Goal: Task Accomplishment & Management: Manage account settings

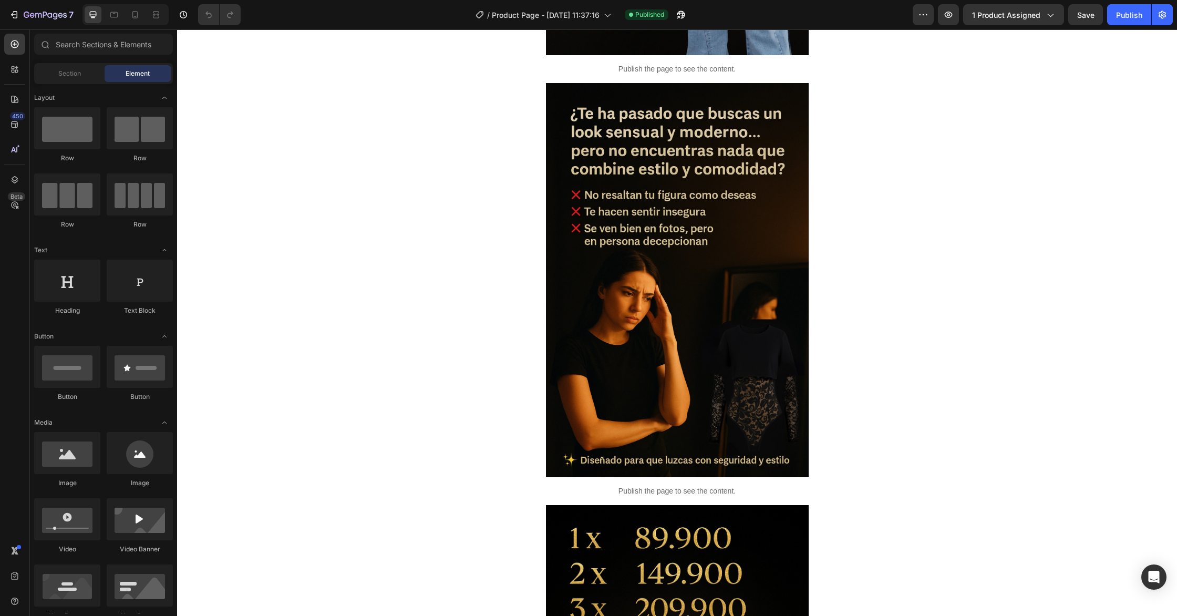
scroll to position [408, 0]
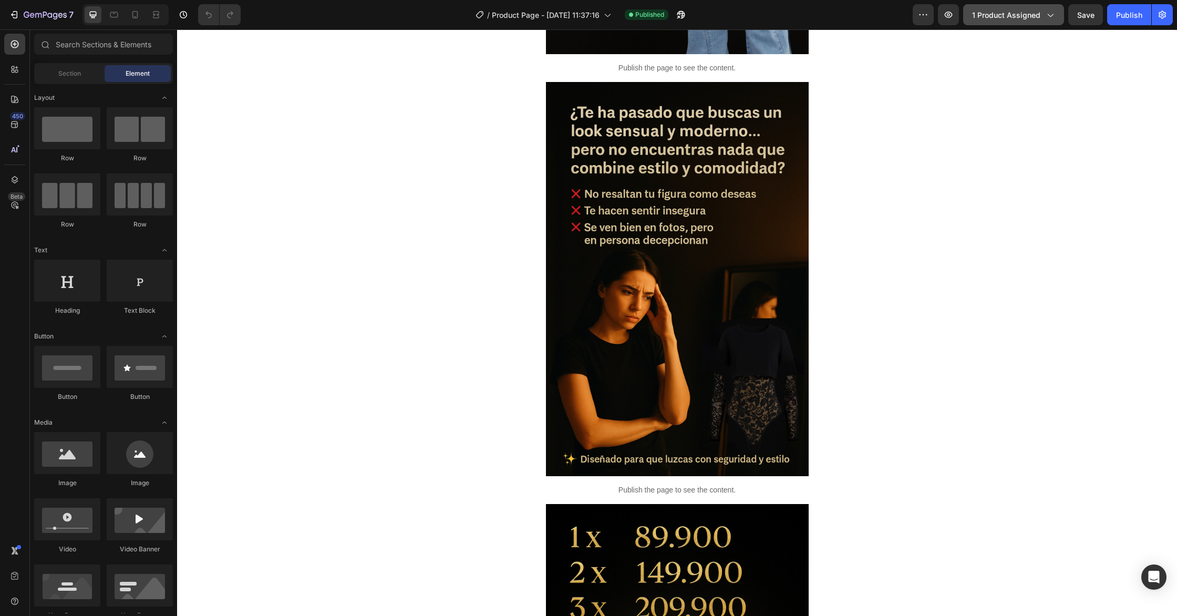
click at [1044, 19] on div "1 product assigned" at bounding box center [1013, 14] width 83 height 11
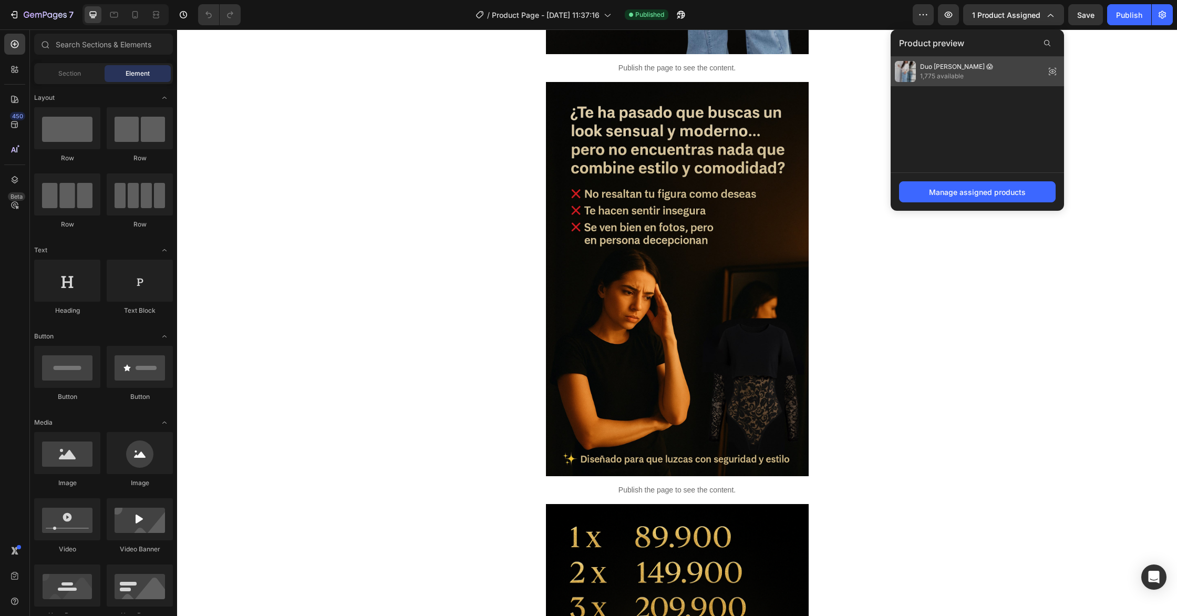
click at [1052, 71] on icon at bounding box center [1052, 71] width 15 height 15
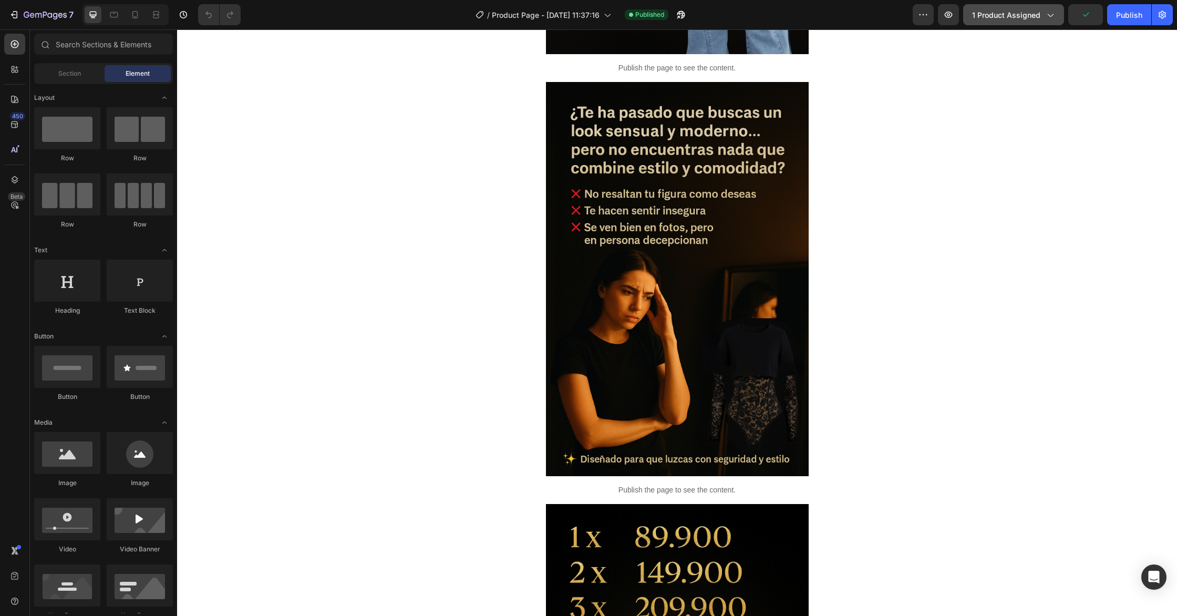
click at [1035, 14] on span "1 product assigned" at bounding box center [1006, 14] width 68 height 11
click at [1158, 18] on icon "button" at bounding box center [1162, 14] width 11 height 11
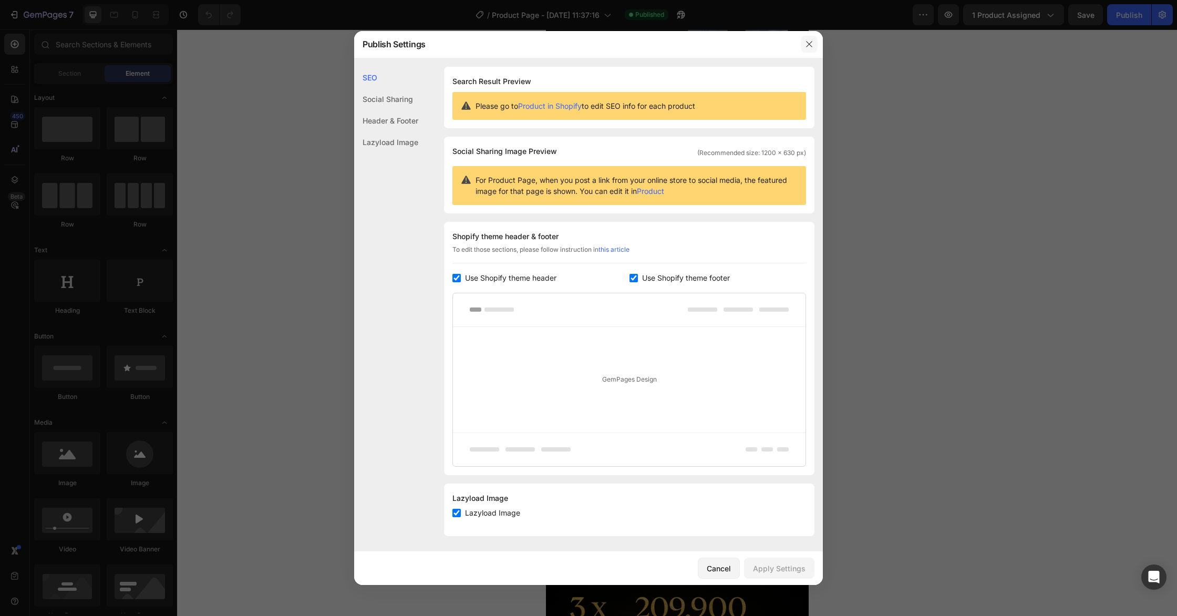
click at [807, 47] on icon "button" at bounding box center [809, 44] width 8 height 8
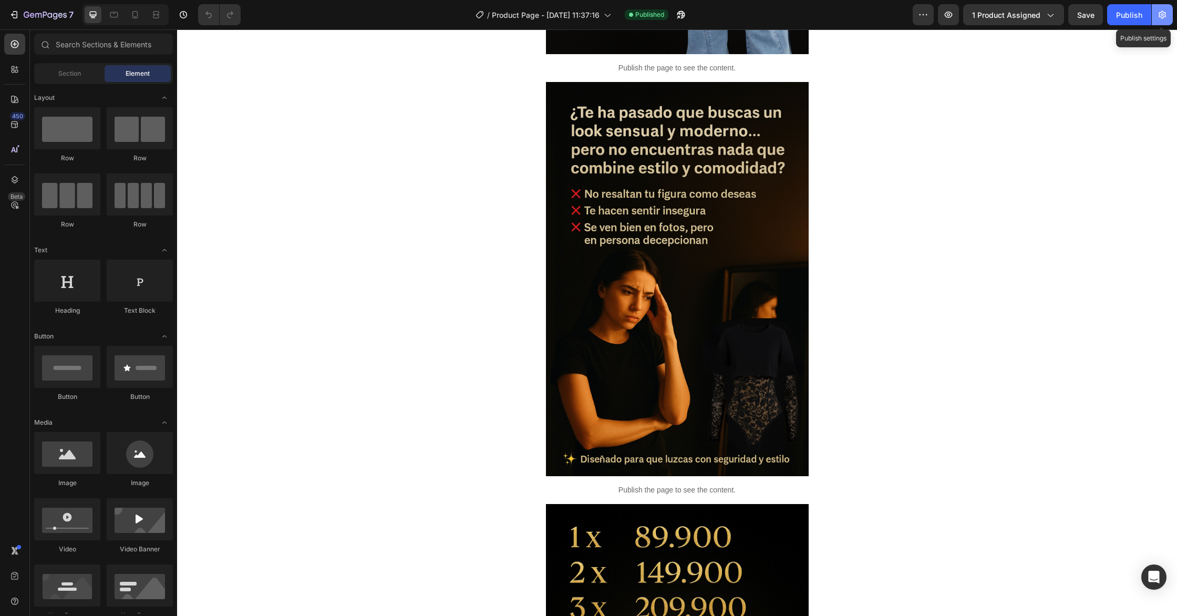
click at [1168, 14] on button "button" at bounding box center [1162, 14] width 21 height 21
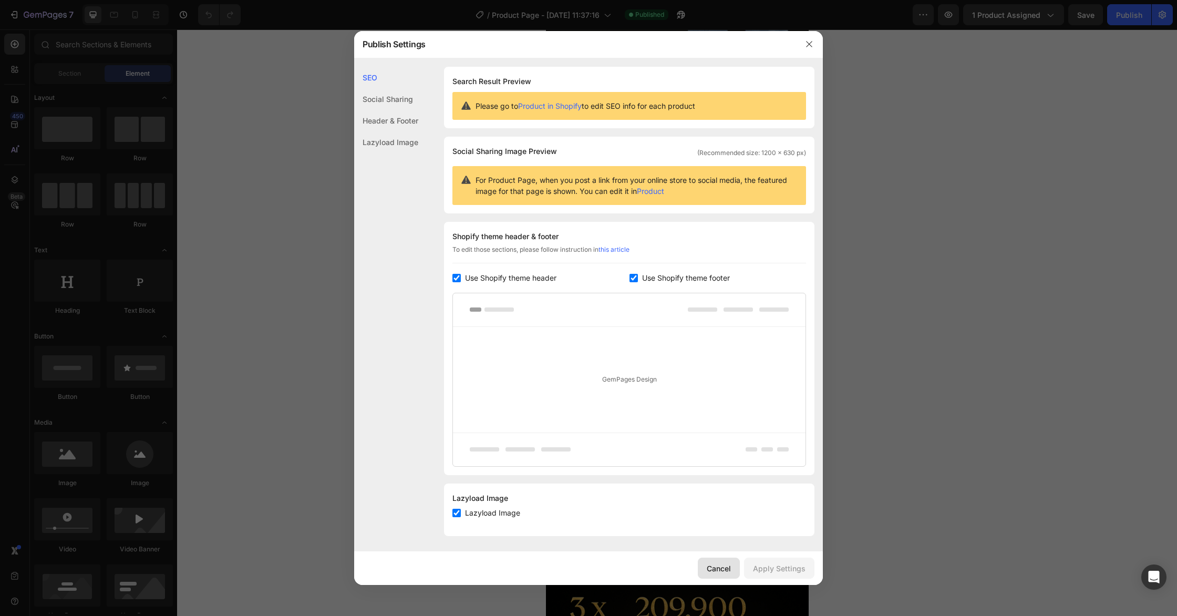
click at [717, 574] on button "Cancel" at bounding box center [719, 568] width 42 height 21
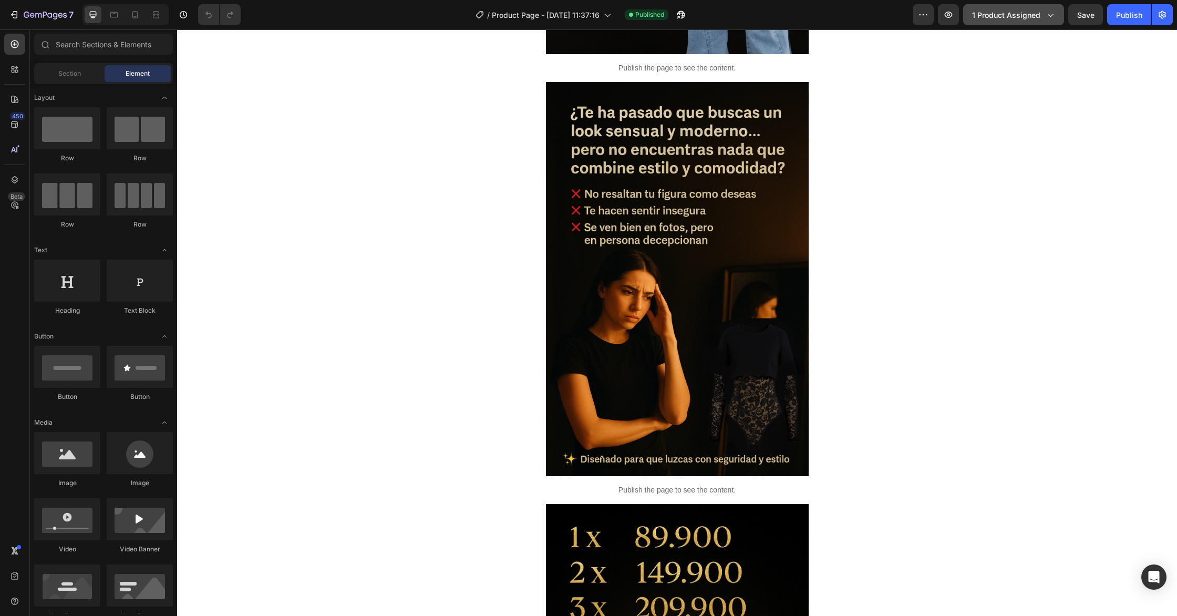
click at [1054, 20] on div "1 product assigned" at bounding box center [1013, 14] width 83 height 11
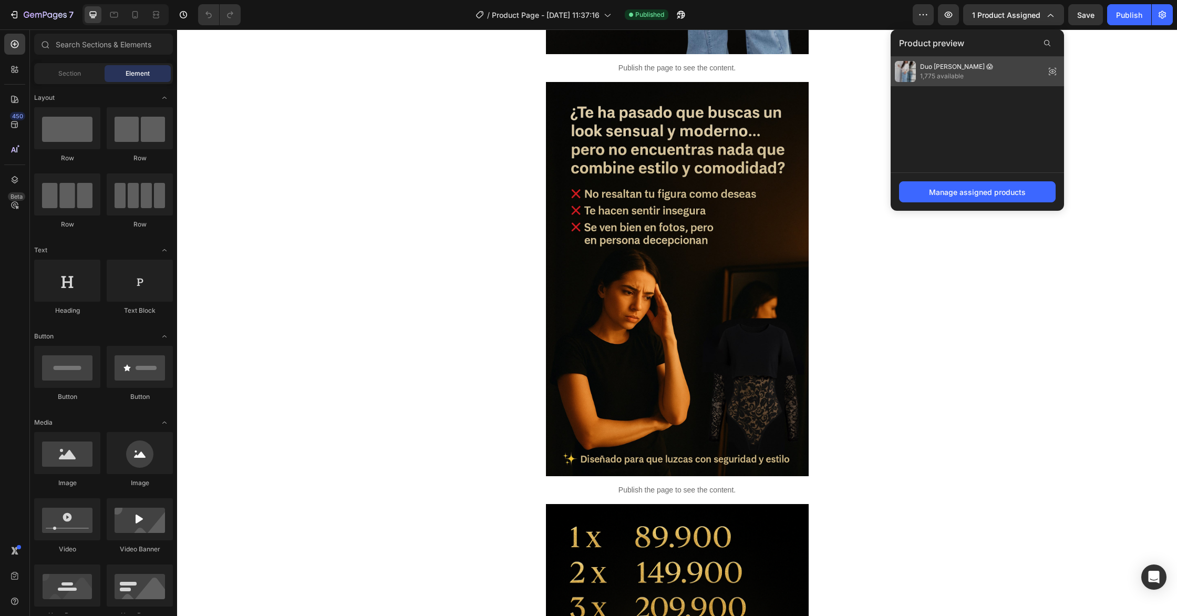
click at [918, 70] on div "Duo [PERSON_NAME] 😱 1,775 available" at bounding box center [944, 71] width 98 height 21
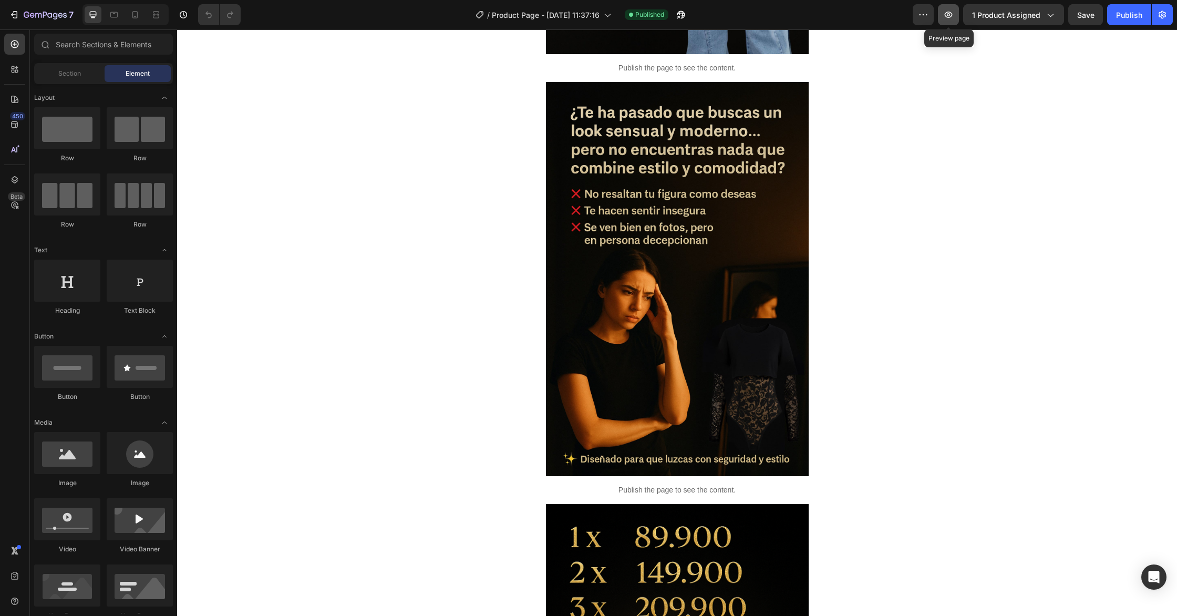
click at [947, 16] on icon "button" at bounding box center [949, 15] width 8 height 6
click at [1132, 17] on div "Publish" at bounding box center [1129, 14] width 26 height 11
click at [919, 19] on button "button" at bounding box center [923, 14] width 21 height 21
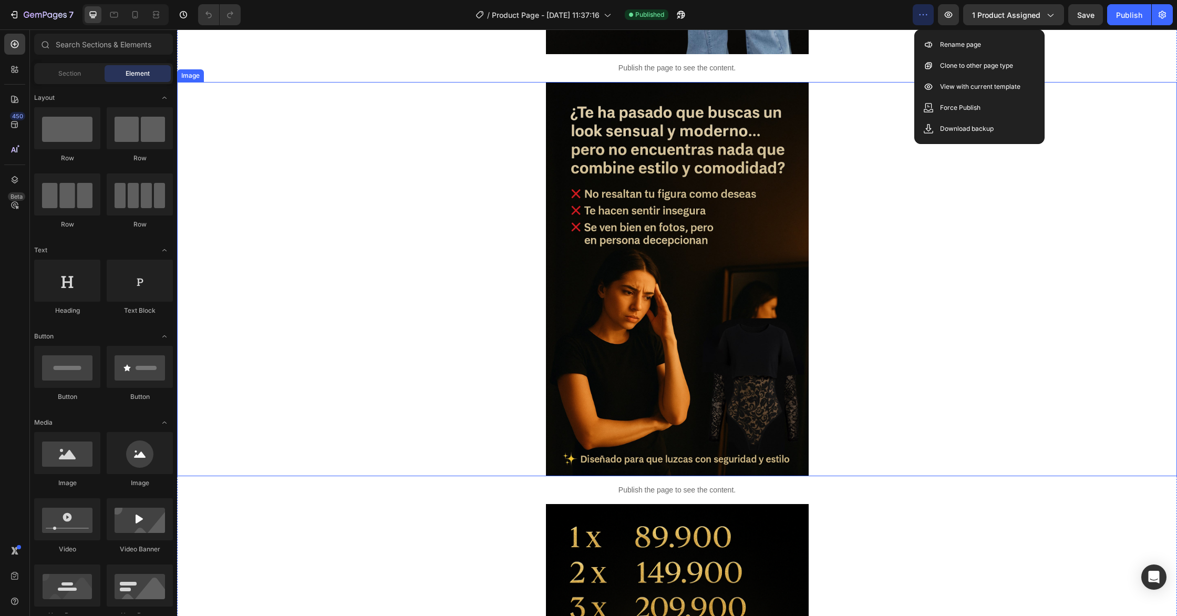
click at [1085, 88] on div at bounding box center [677, 279] width 1000 height 394
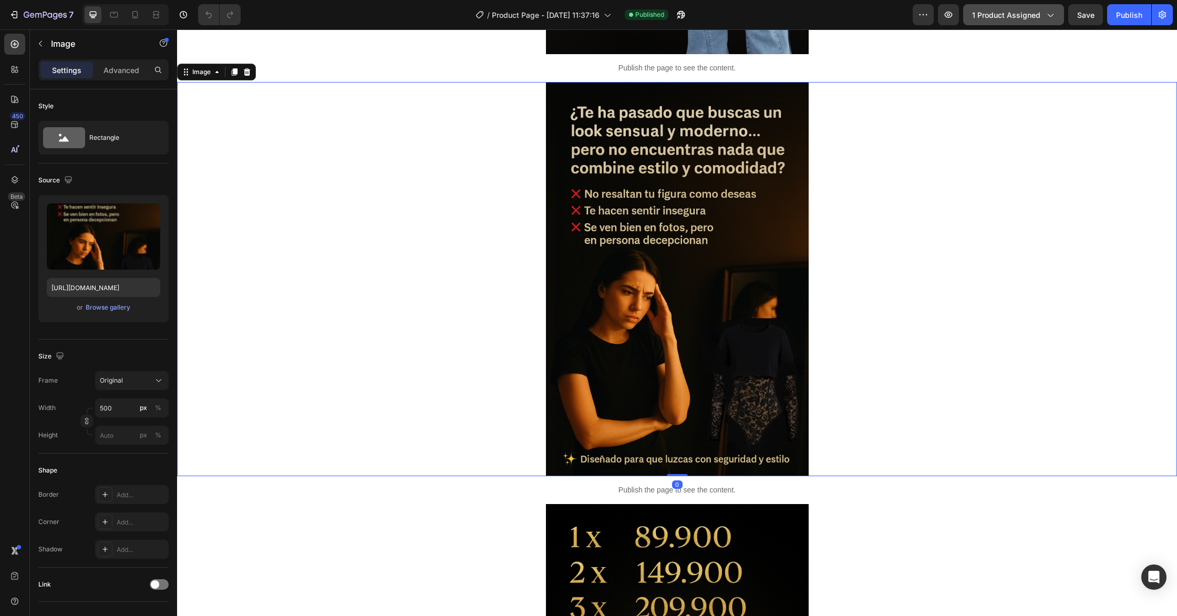
click at [1051, 14] on icon "button" at bounding box center [1050, 14] width 11 height 11
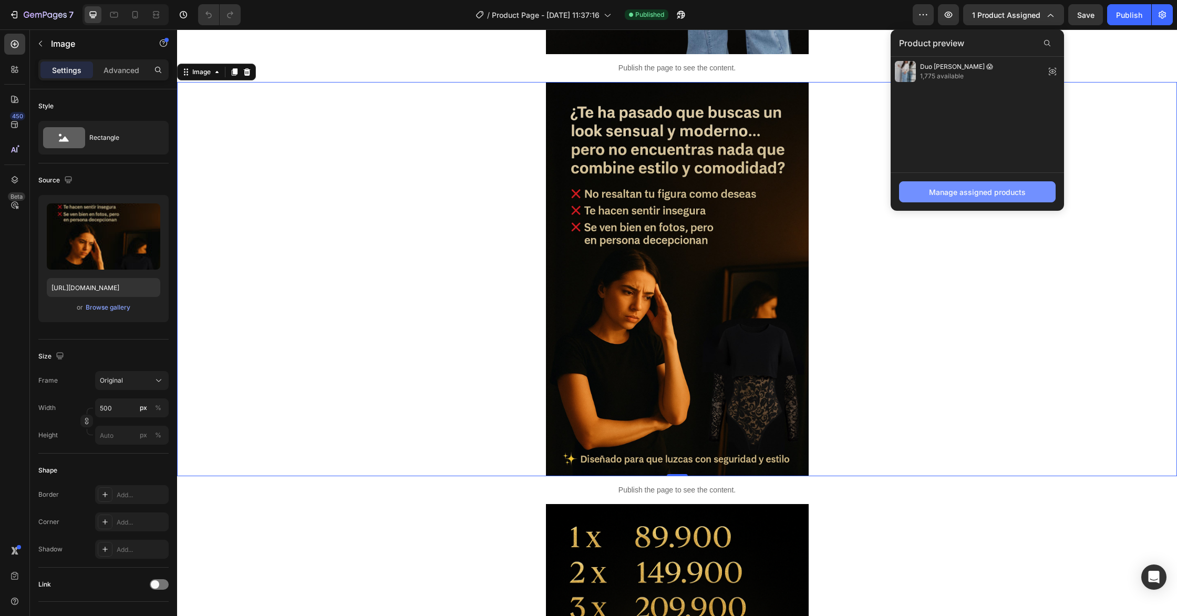
click at [947, 193] on div "Manage assigned products" at bounding box center [977, 192] width 97 height 11
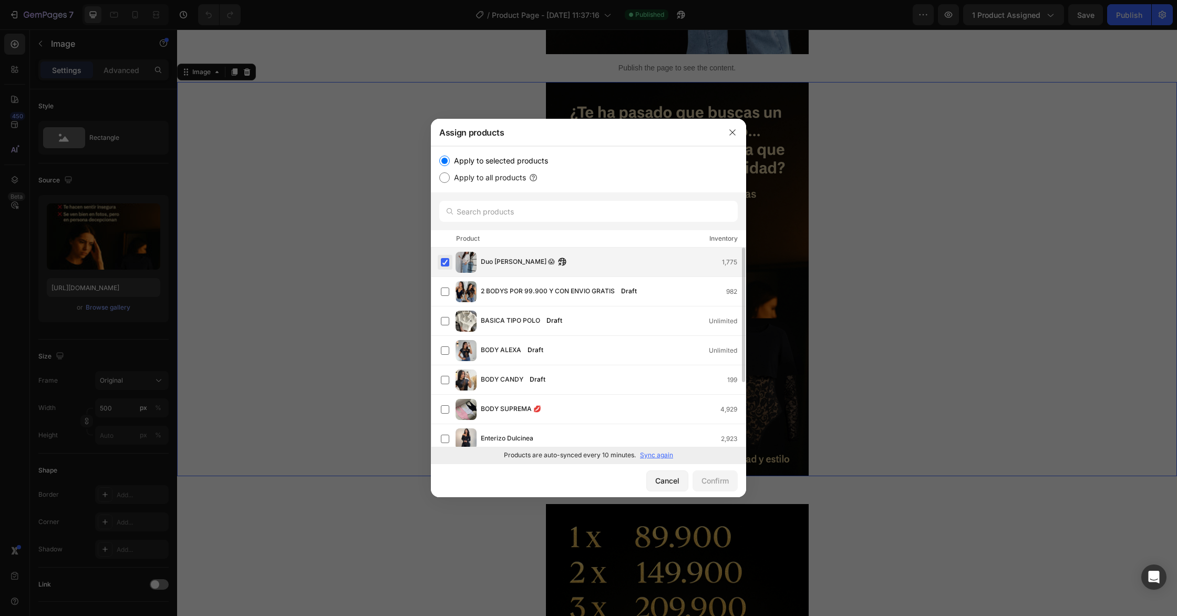
click at [443, 263] on label at bounding box center [445, 262] width 8 height 8
click at [722, 479] on div "Confirm" at bounding box center [715, 480] width 27 height 11
